Goal: Task Accomplishment & Management: Manage account settings

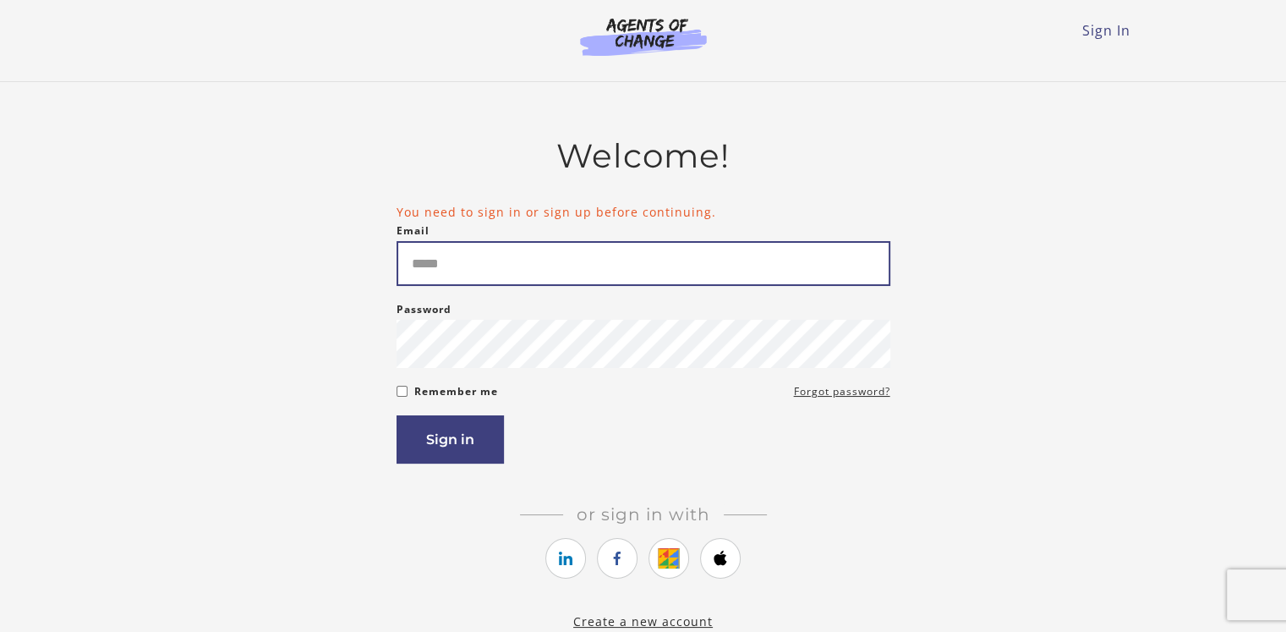
type input "**********"
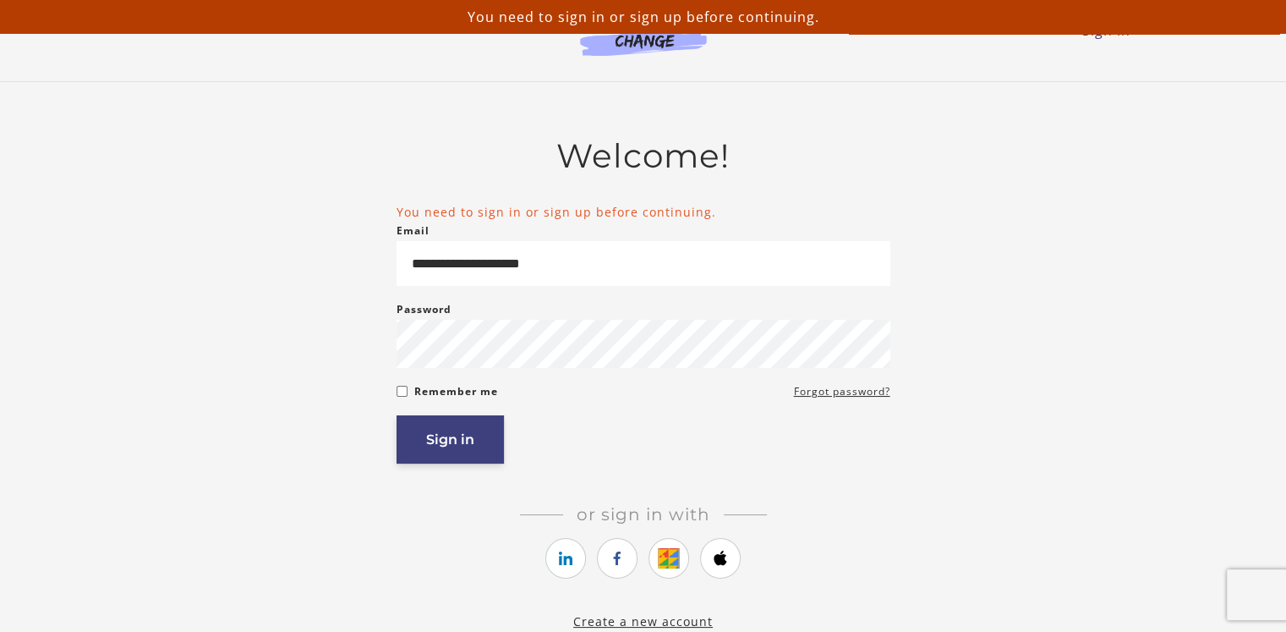
click at [435, 435] on button "Sign in" at bounding box center [450, 439] width 107 height 48
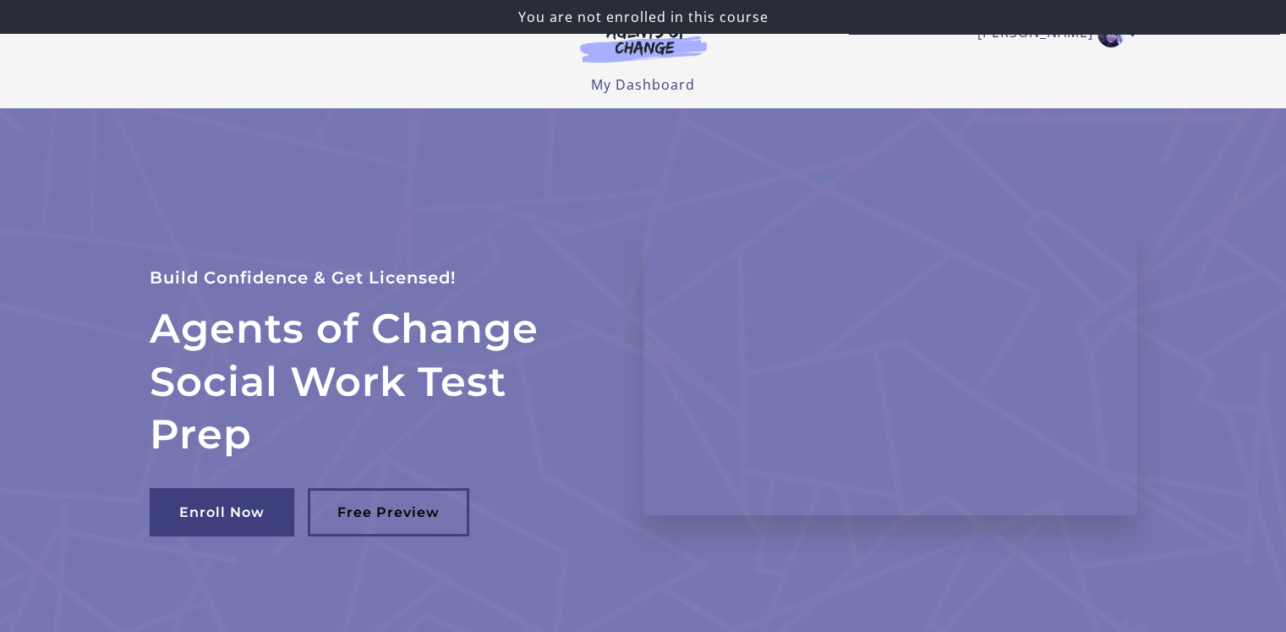
click at [649, 65] on section at bounding box center [643, 47] width 162 height 47
click at [649, 90] on link "My Dashboard" at bounding box center [643, 84] width 104 height 19
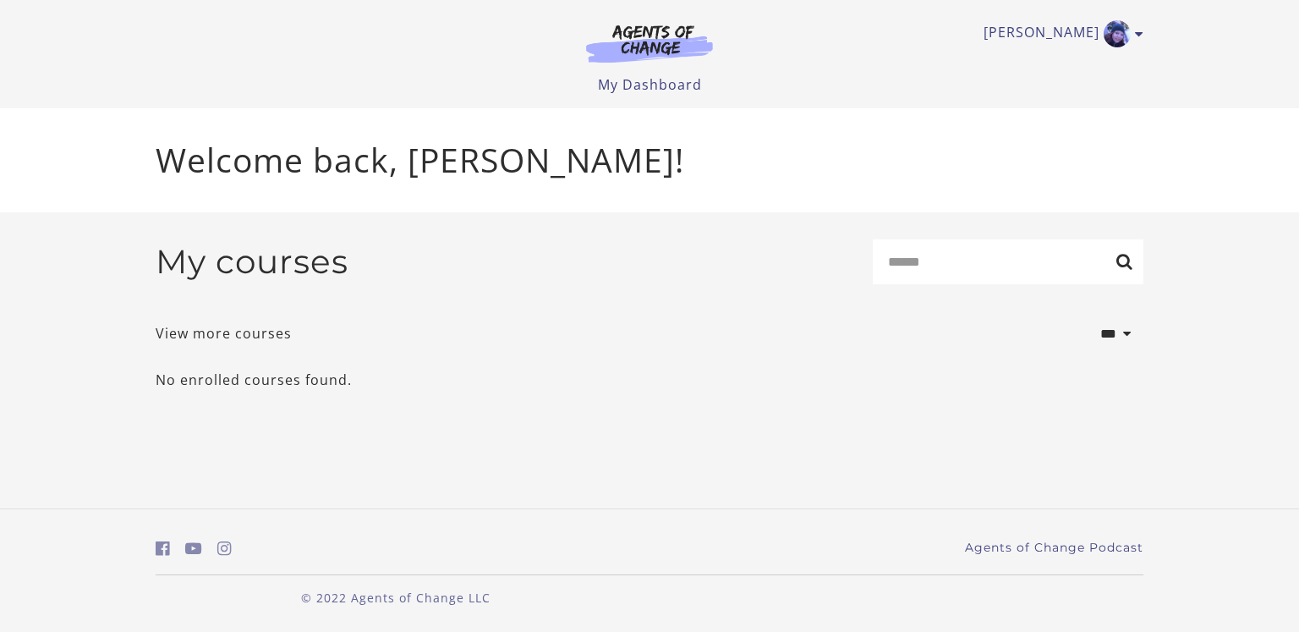
click at [1130, 69] on div "[PERSON_NAME] My Account Support Sign Out Toggle menu Menu My Dashboard My Acco…" at bounding box center [649, 47] width 987 height 95
click at [1090, 31] on link "[PERSON_NAME]" at bounding box center [1058, 33] width 151 height 27
click at [1062, 58] on link "My Account" at bounding box center [1072, 61] width 149 height 29
click at [1073, 23] on link "[PERSON_NAME]" at bounding box center [1058, 33] width 151 height 27
click at [1065, 65] on link "My Account" at bounding box center [1072, 61] width 149 height 29
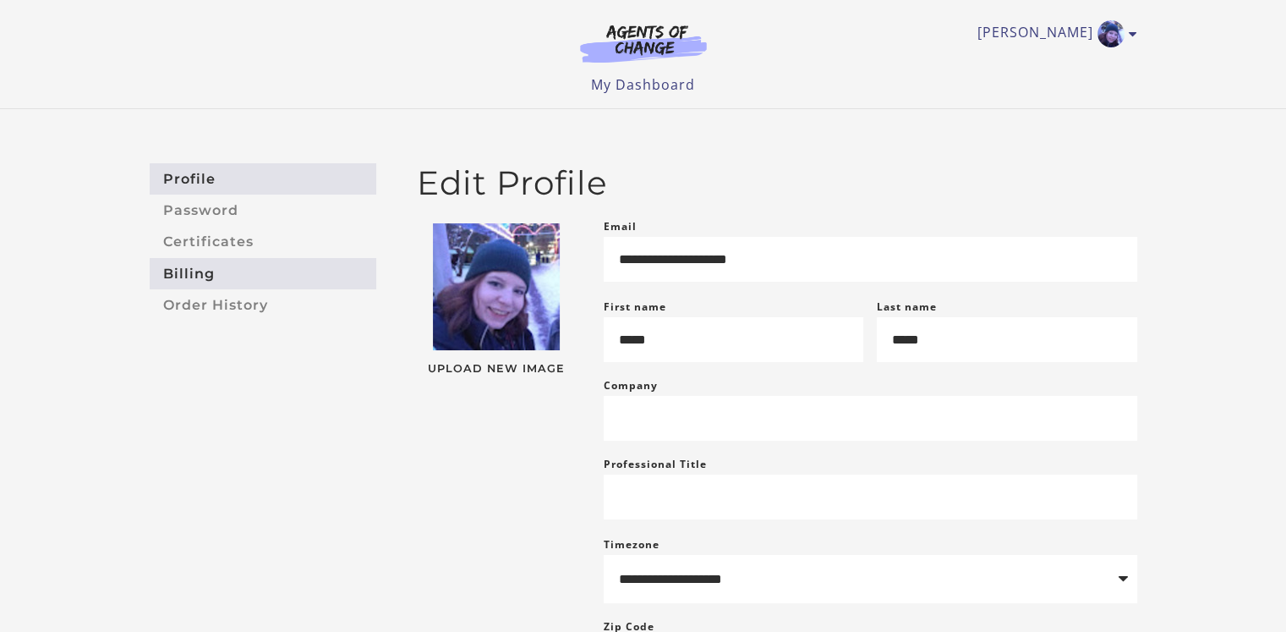
click at [195, 268] on link "Billing" at bounding box center [263, 273] width 227 height 31
